Goal: Information Seeking & Learning: Find specific fact

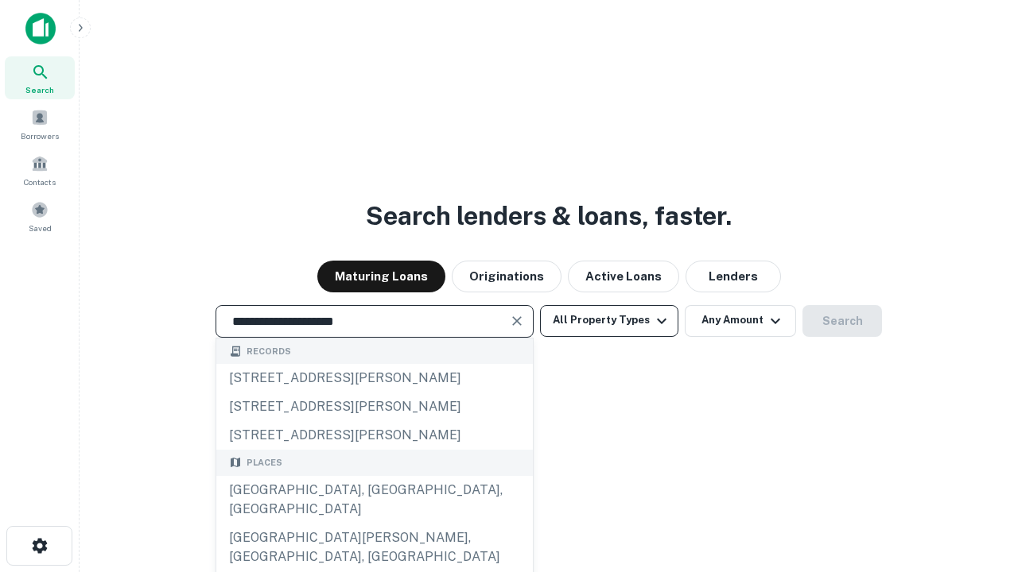
click at [374, 524] on div "[GEOGRAPHIC_DATA], [GEOGRAPHIC_DATA], [GEOGRAPHIC_DATA]" at bounding box center [374, 500] width 316 height 48
click at [609, 320] on button "All Property Types" at bounding box center [609, 321] width 138 height 32
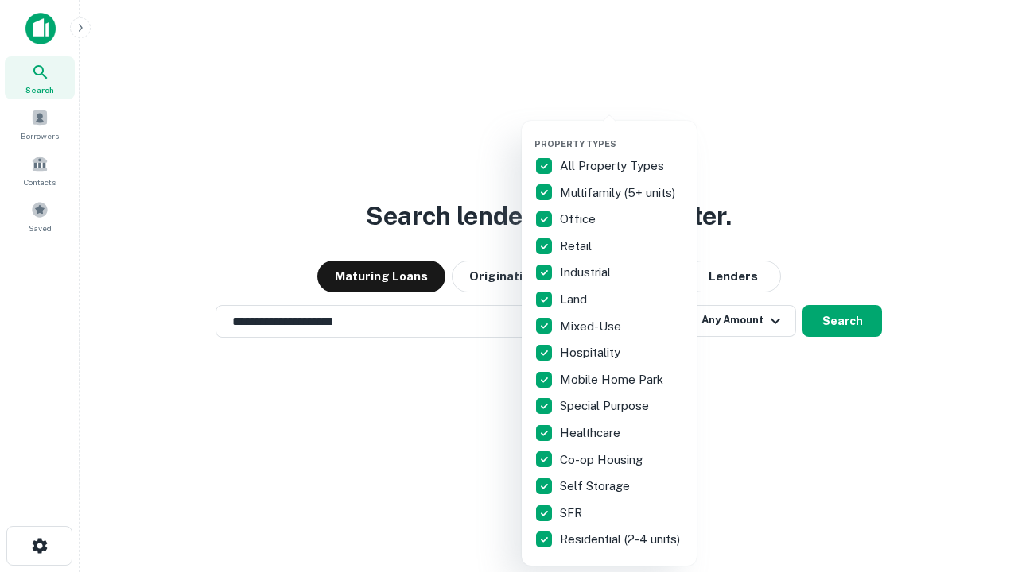
type input "**********"
click at [622, 134] on button "button" at bounding box center [621, 134] width 175 height 1
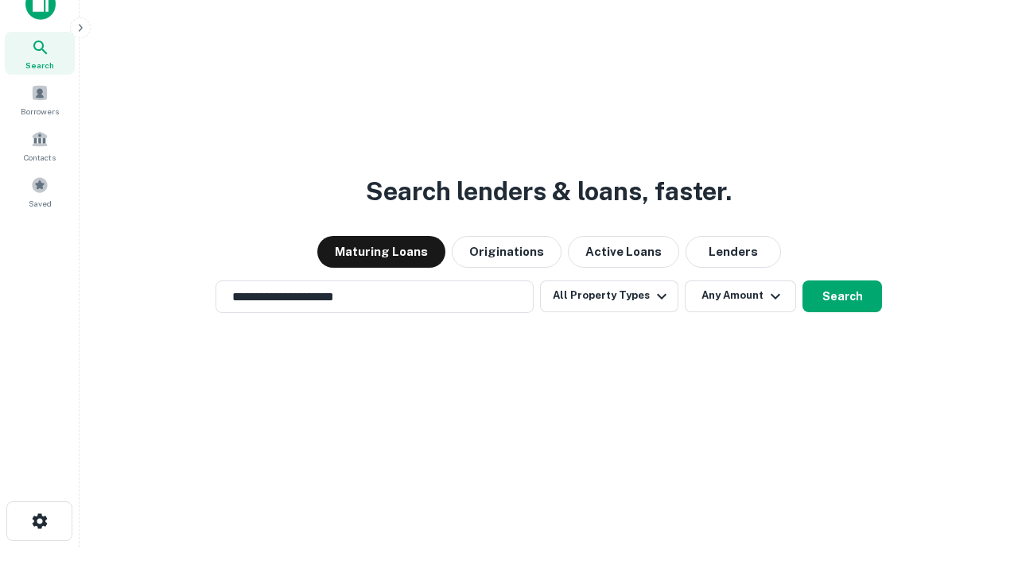
scroll to position [10, 192]
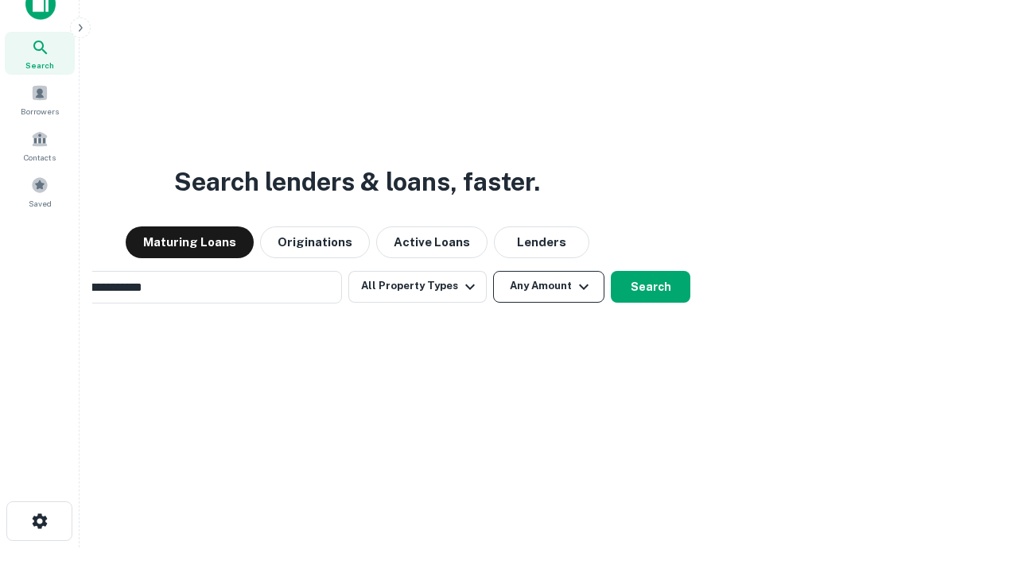
click at [493, 271] on button "Any Amount" at bounding box center [548, 287] width 111 height 32
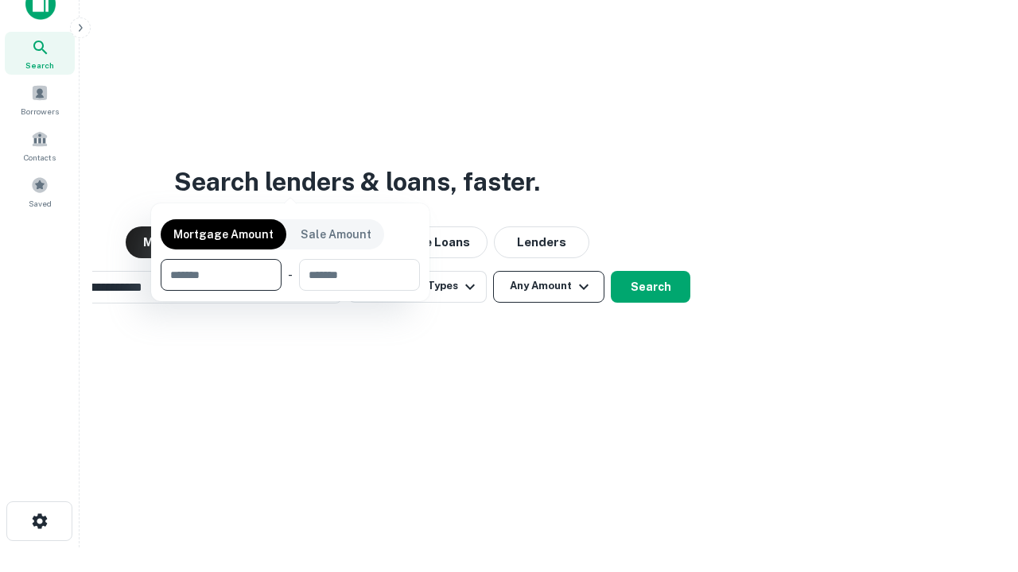
scroll to position [25, 0]
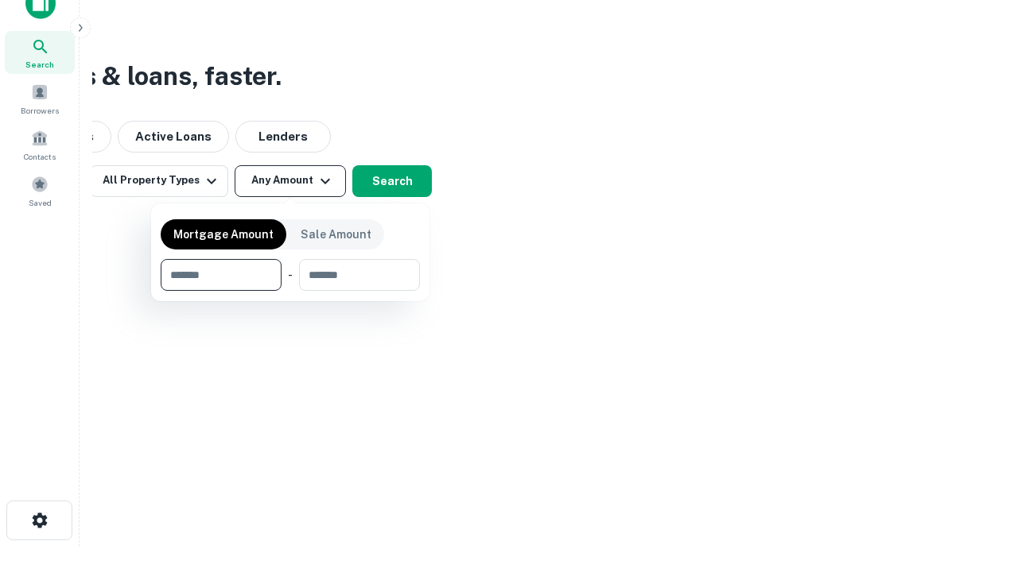
type input "*******"
click at [290, 291] on button "button" at bounding box center [290, 291] width 259 height 1
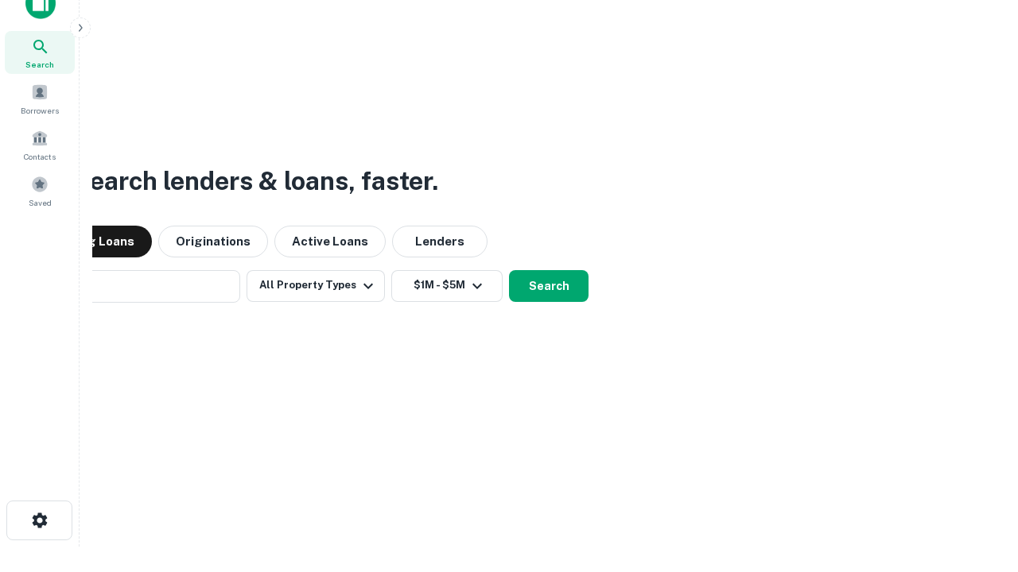
scroll to position [25, 0]
click at [509, 271] on button "Search" at bounding box center [548, 287] width 79 height 32
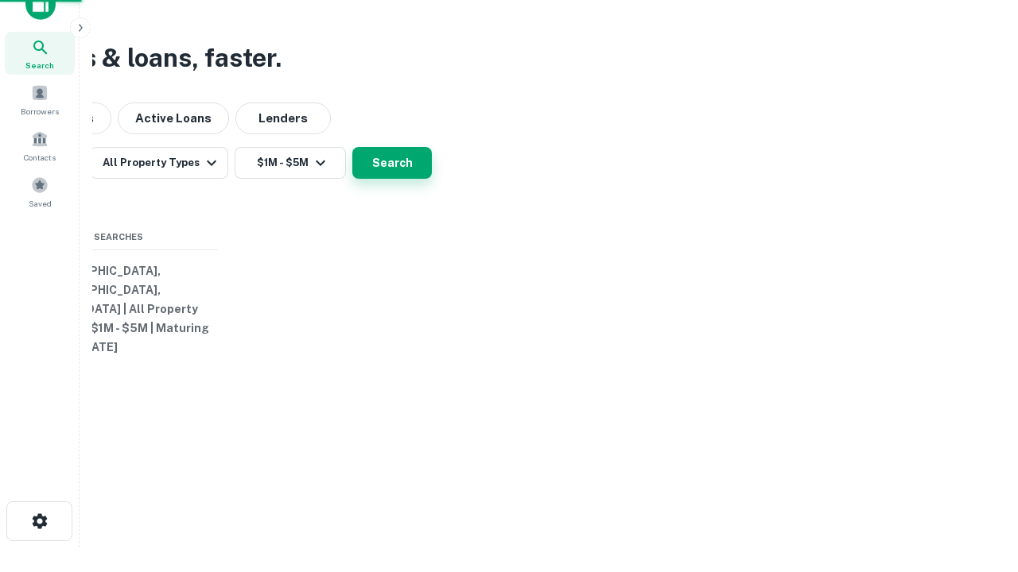
scroll to position [25, 0]
